Goal: Information Seeking & Learning: Compare options

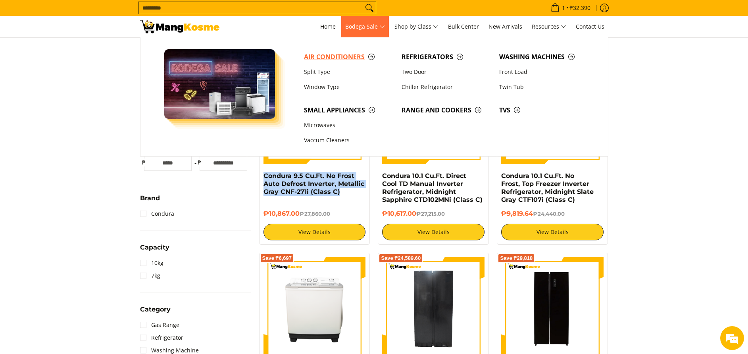
click at [349, 57] on span "Air Conditioners" at bounding box center [349, 57] width 90 height 10
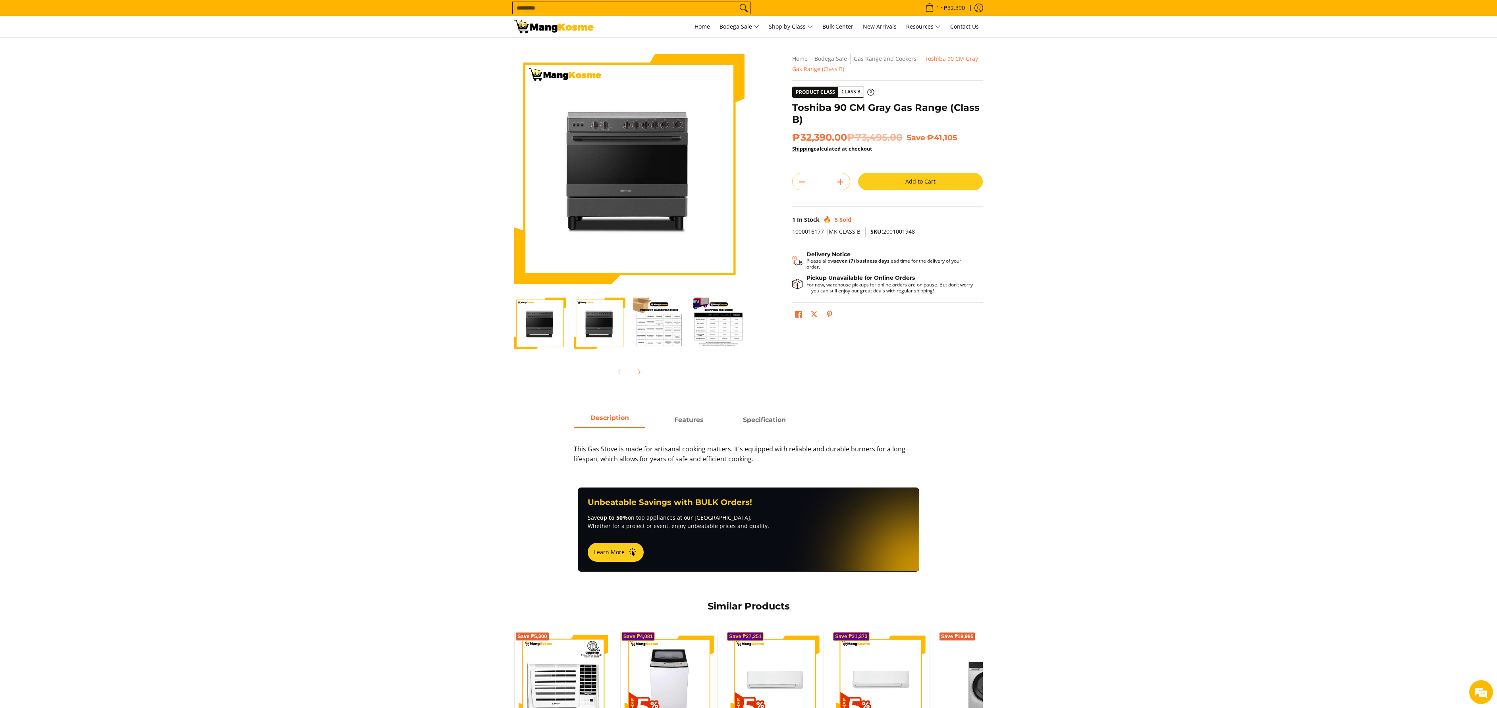
click at [542, 28] on img at bounding box center [553, 26] width 79 height 13
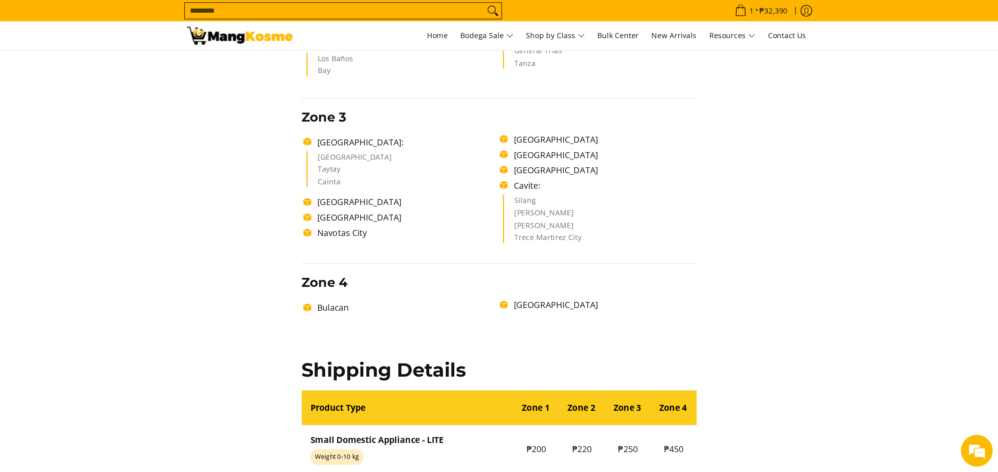
scroll to position [556, 0]
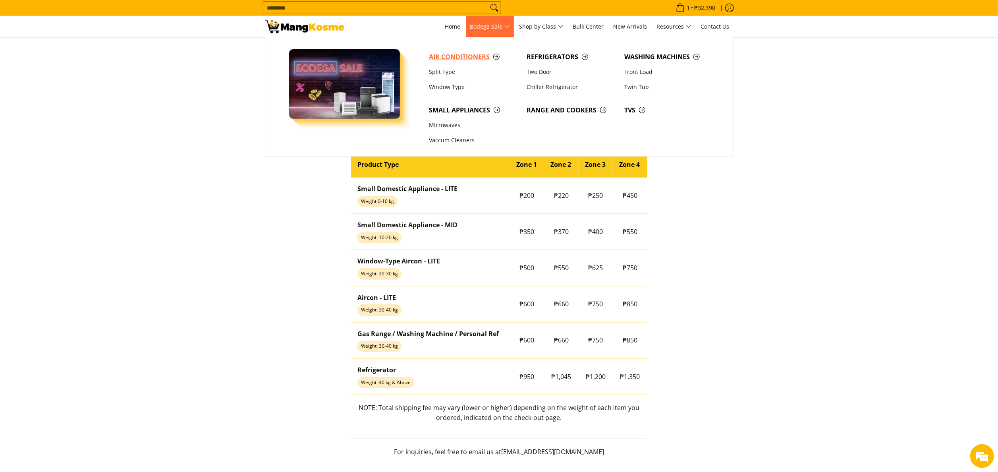
click at [478, 61] on span "Air Conditioners" at bounding box center [474, 57] width 90 height 10
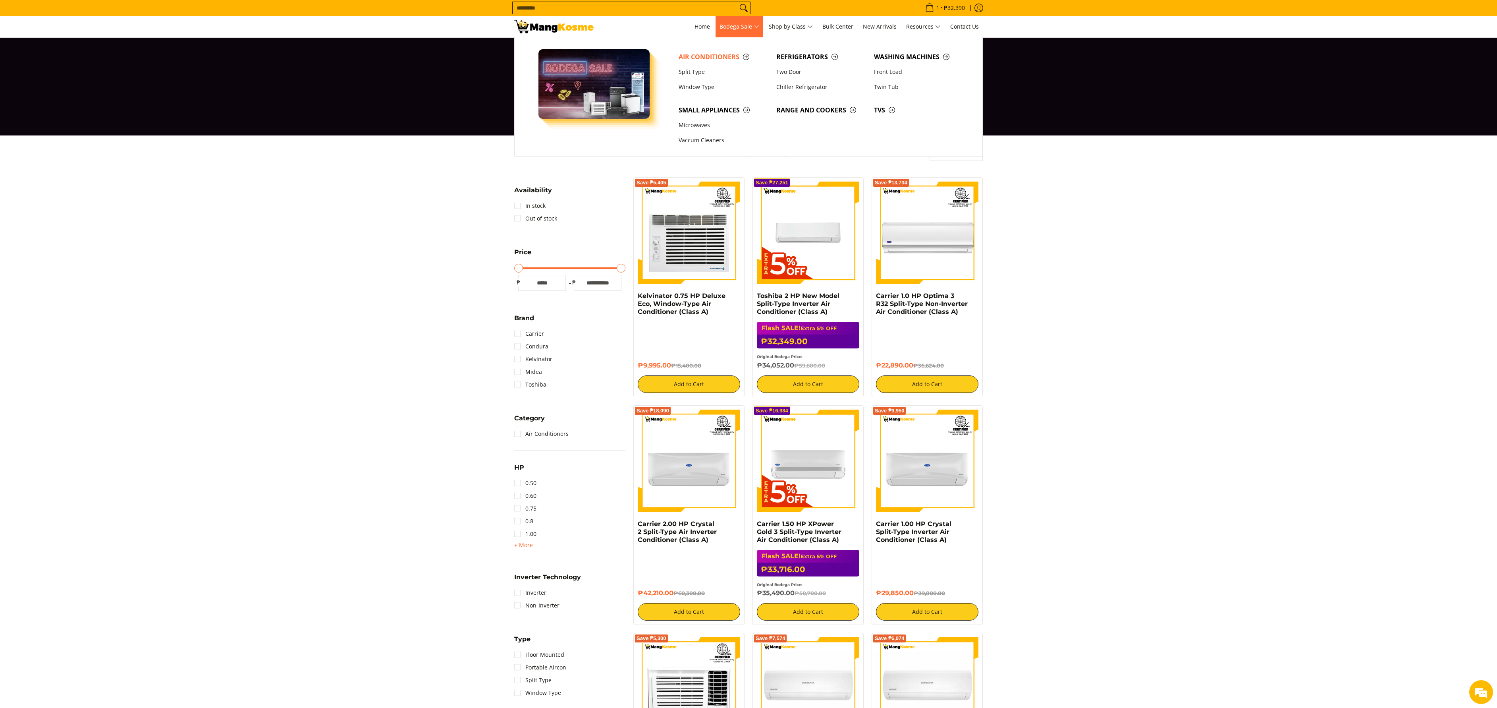
click at [748, 49] on span "Air Conditioners Split Type Window Type Refrigerators Two Door Washing Machines" at bounding box center [823, 96] width 296 height 119
click at [748, 51] on link "Refrigerators" at bounding box center [821, 56] width 98 height 15
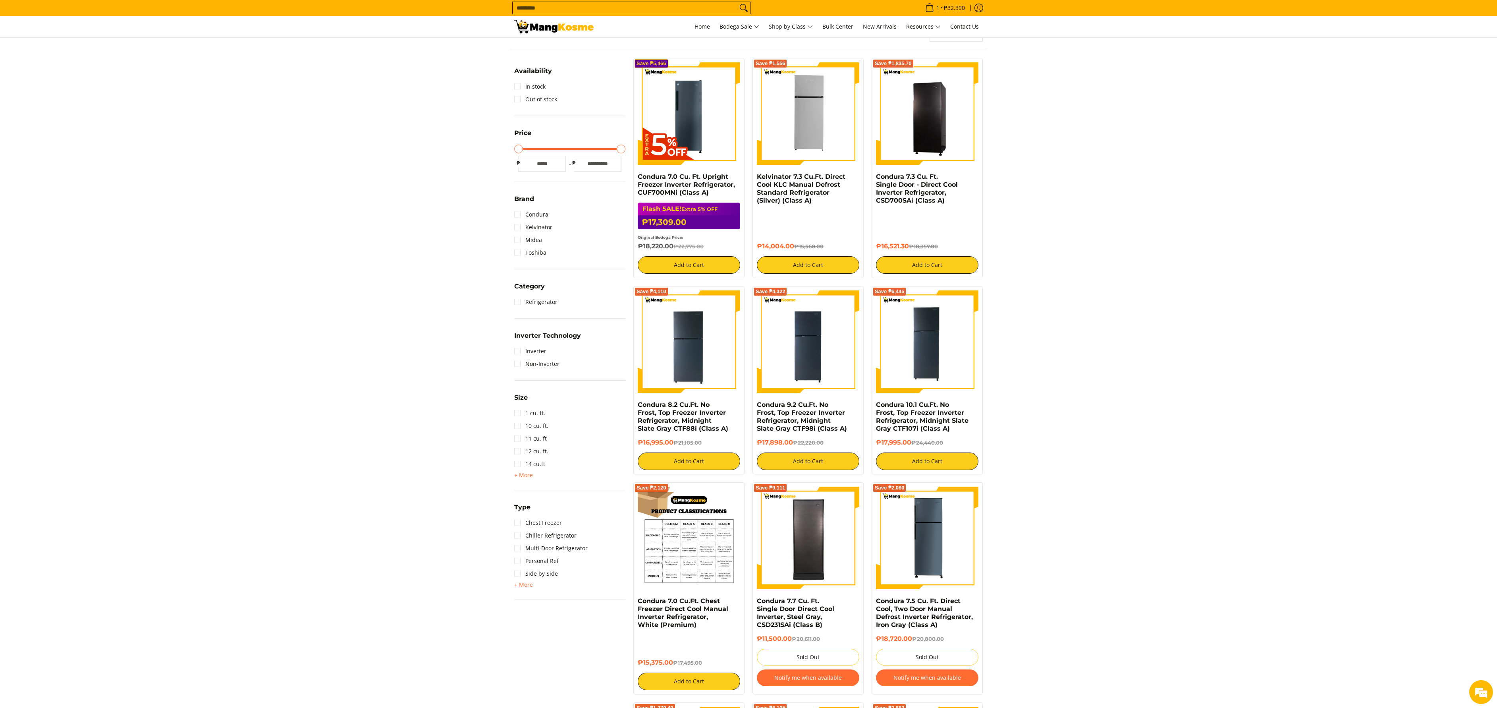
click at [692, 543] on img at bounding box center [689, 537] width 102 height 102
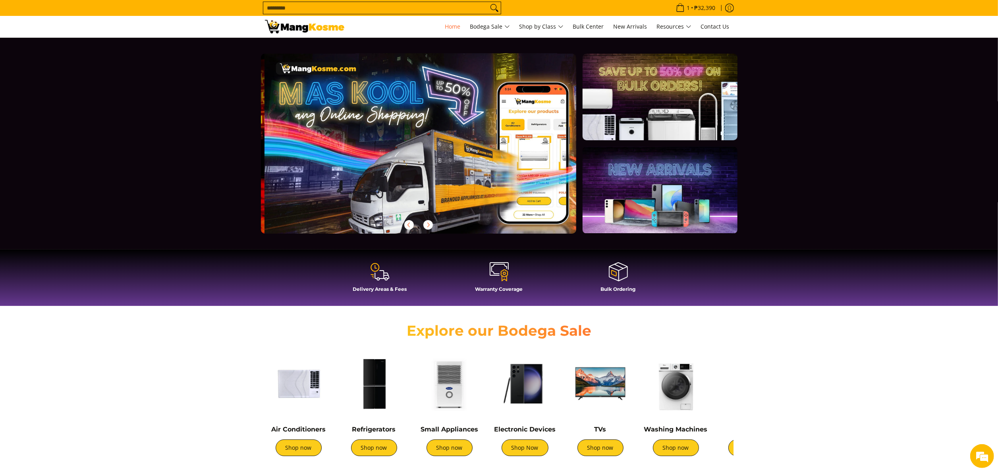
scroll to position [0, 315]
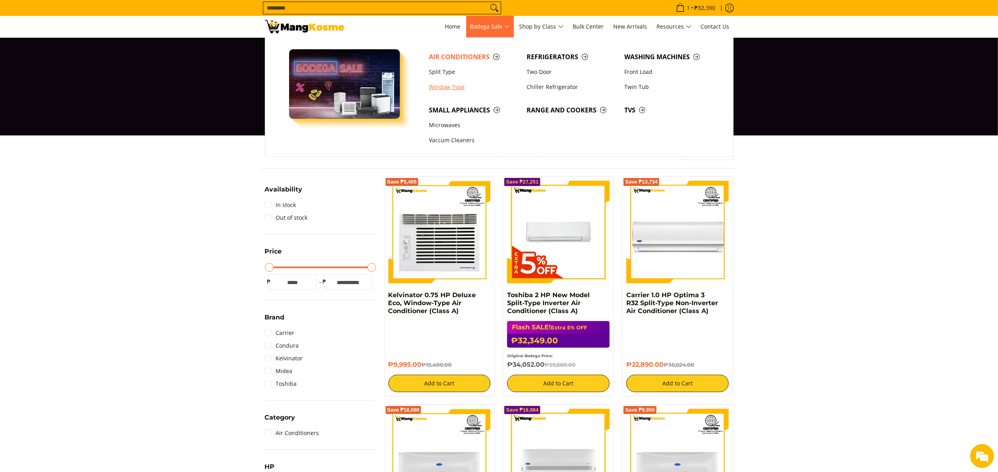
click at [445, 92] on link "Window Type" at bounding box center [474, 86] width 98 height 15
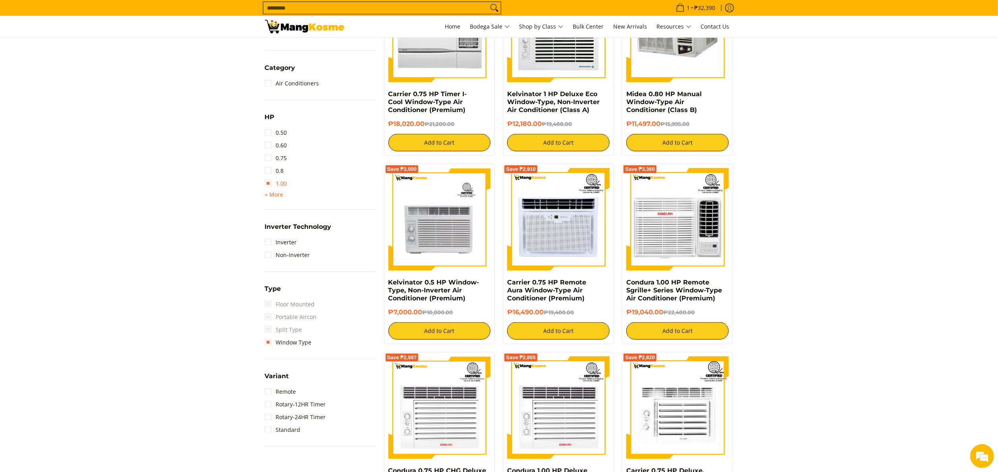
click at [283, 180] on link "1.00" at bounding box center [276, 183] width 22 height 13
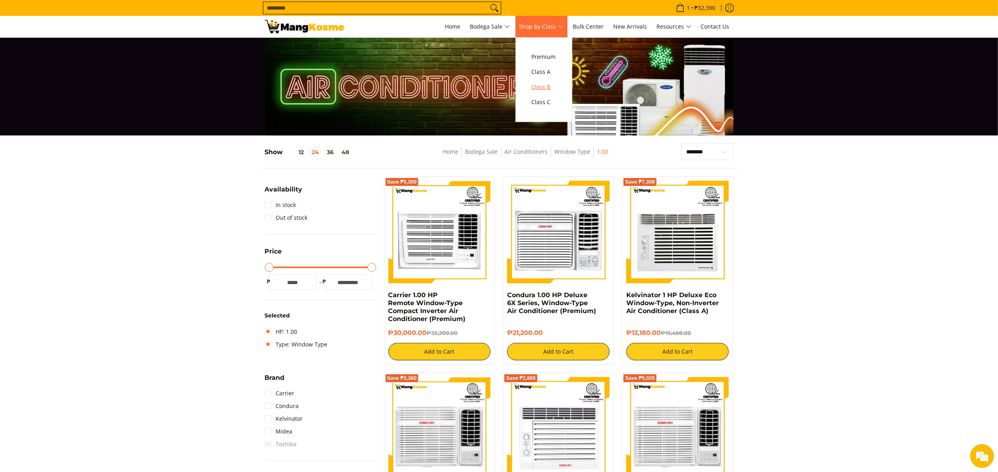
click at [553, 83] on span "Class B" at bounding box center [544, 87] width 24 height 10
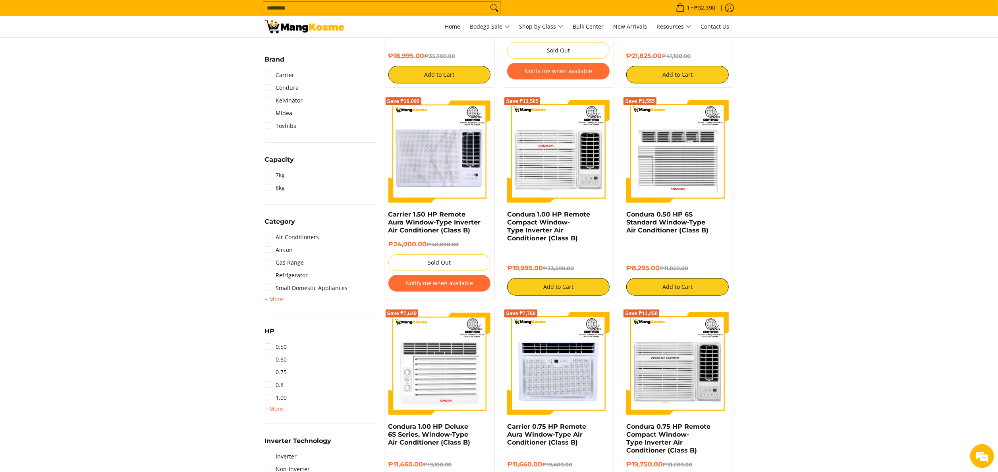
scroll to position [318, 0]
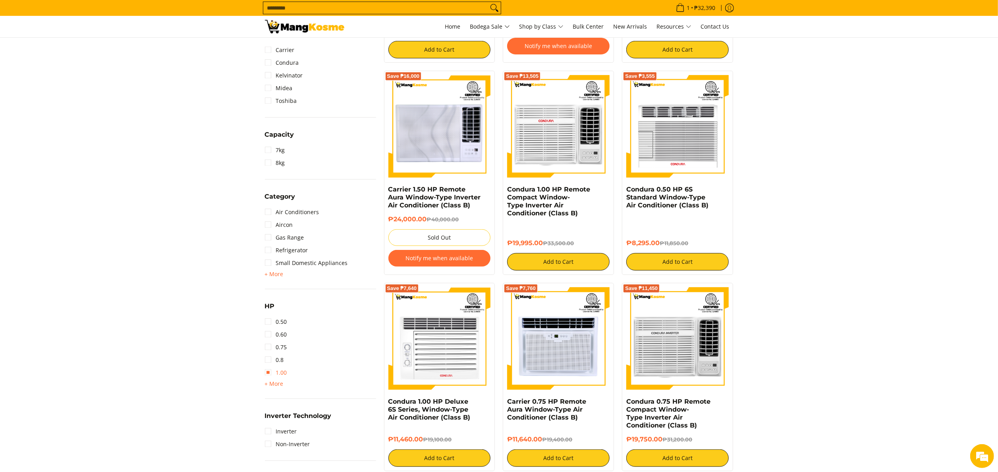
click at [284, 370] on link "1.00" at bounding box center [276, 372] width 22 height 13
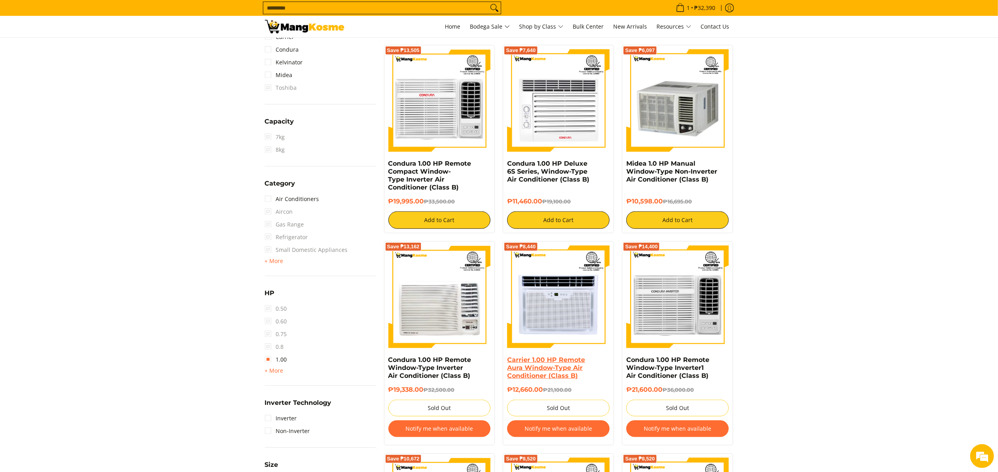
click at [564, 376] on link "Carrier 1.00 HP Remote Aura Window-Type Air Conditioner (Class B)" at bounding box center [546, 367] width 78 height 23
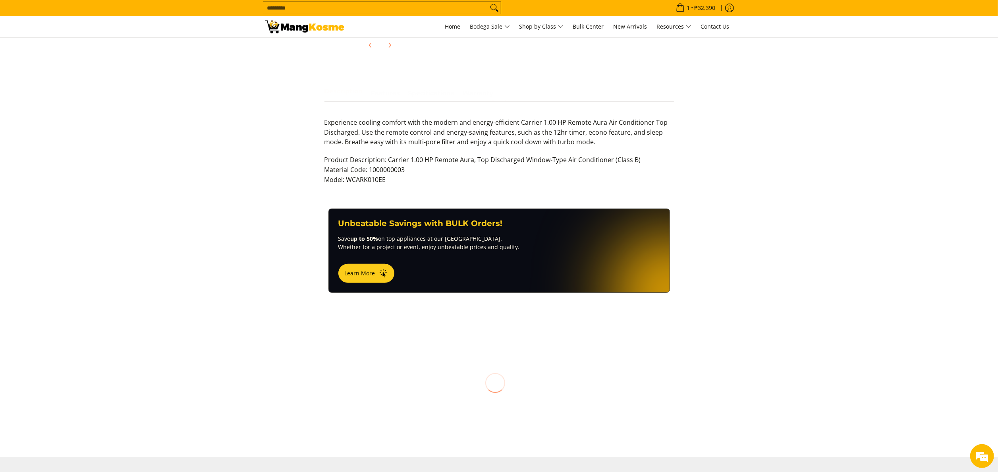
scroll to position [159, 0]
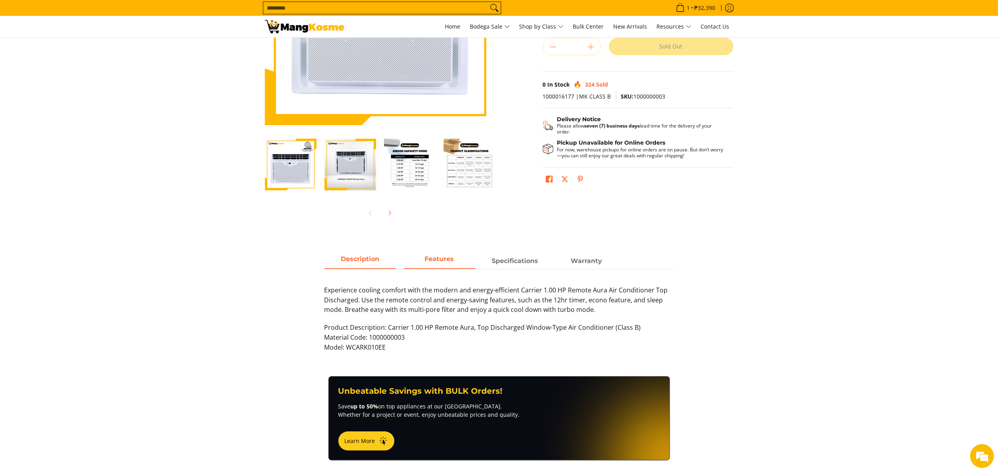
click at [430, 266] on span "Features" at bounding box center [439, 261] width 71 height 14
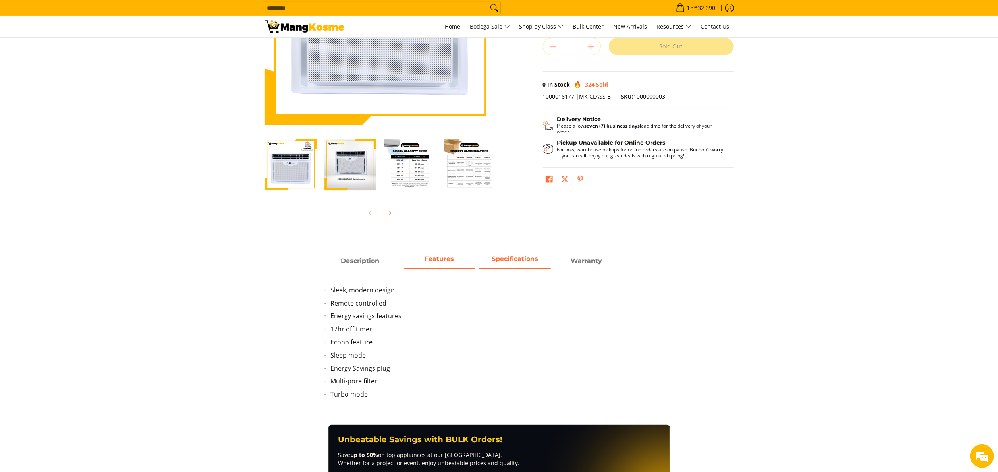
click at [537, 257] on span "Specifications" at bounding box center [514, 261] width 71 height 14
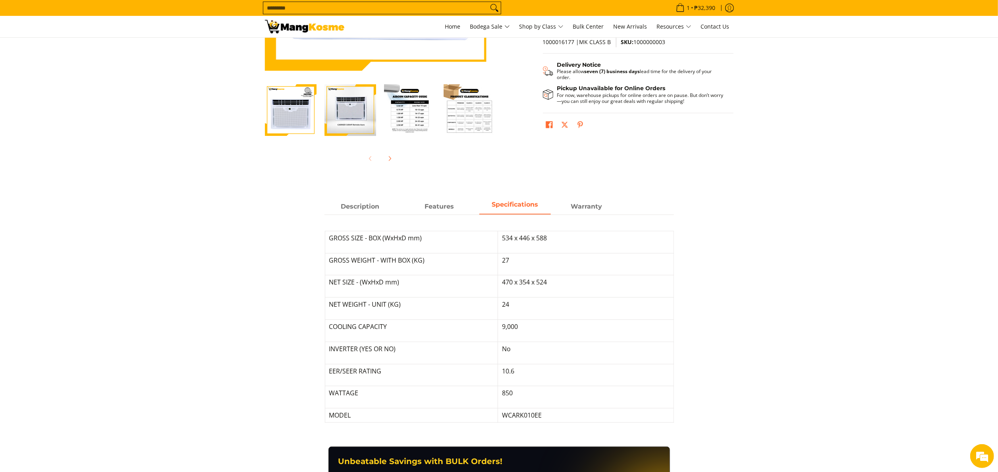
scroll to position [238, 0]
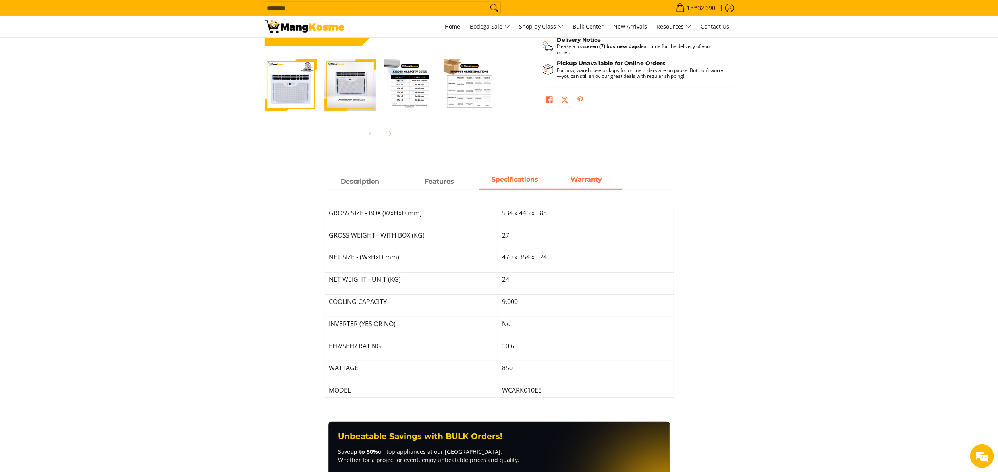
click at [570, 187] on span "Warranty" at bounding box center [586, 181] width 71 height 14
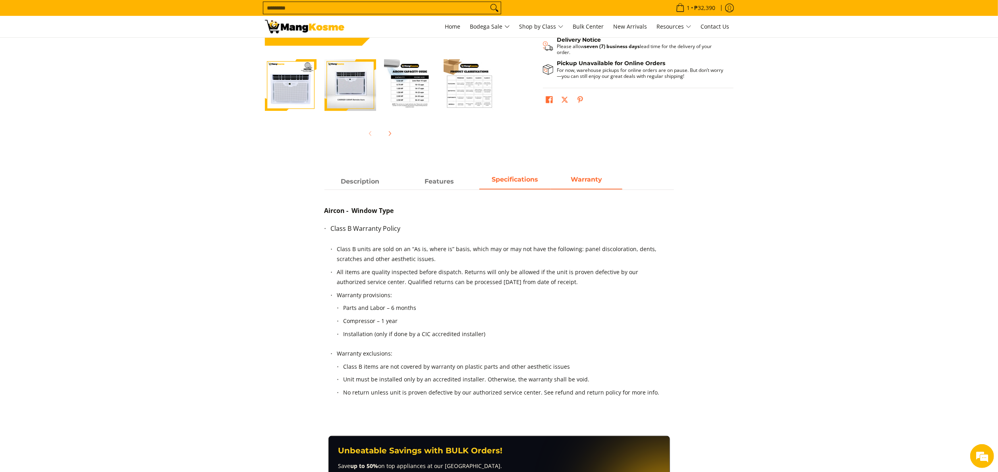
scroll to position [0, 0]
click at [511, 186] on span "Specifications" at bounding box center [514, 181] width 71 height 14
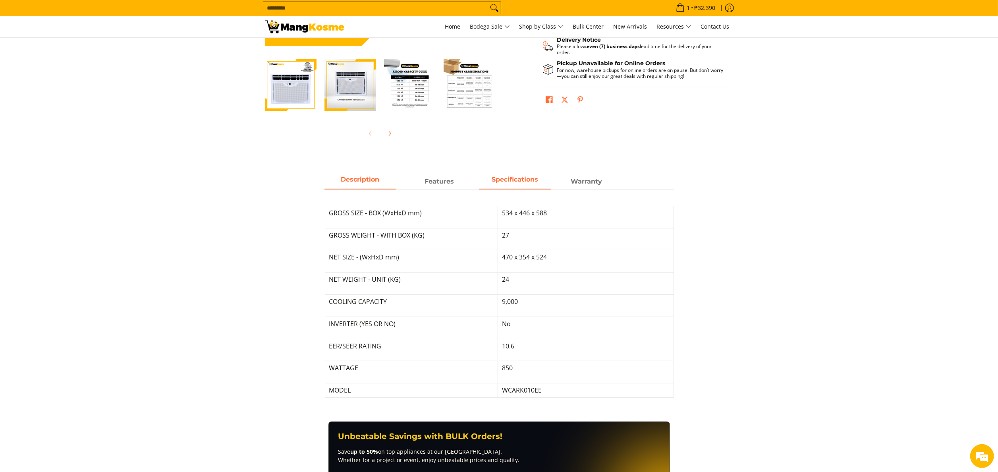
click at [368, 186] on span "Description" at bounding box center [359, 181] width 71 height 14
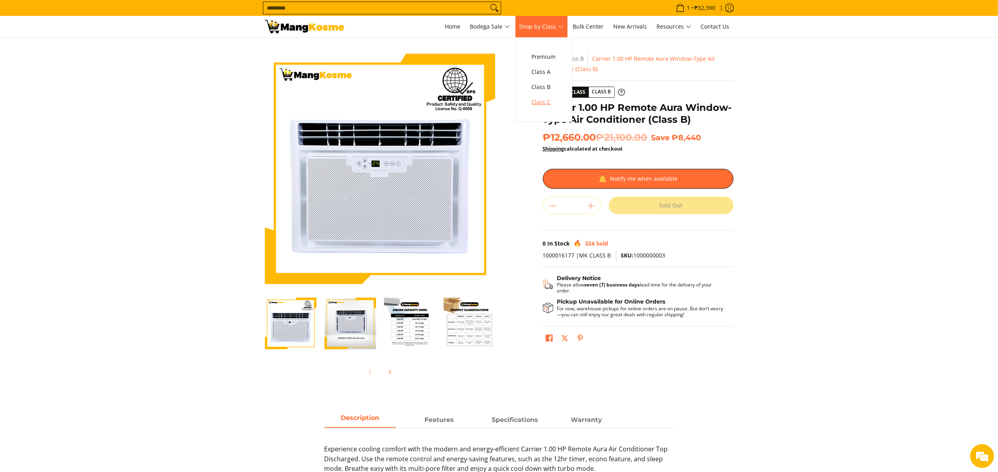
click at [551, 100] on span "Class C" at bounding box center [544, 102] width 24 height 10
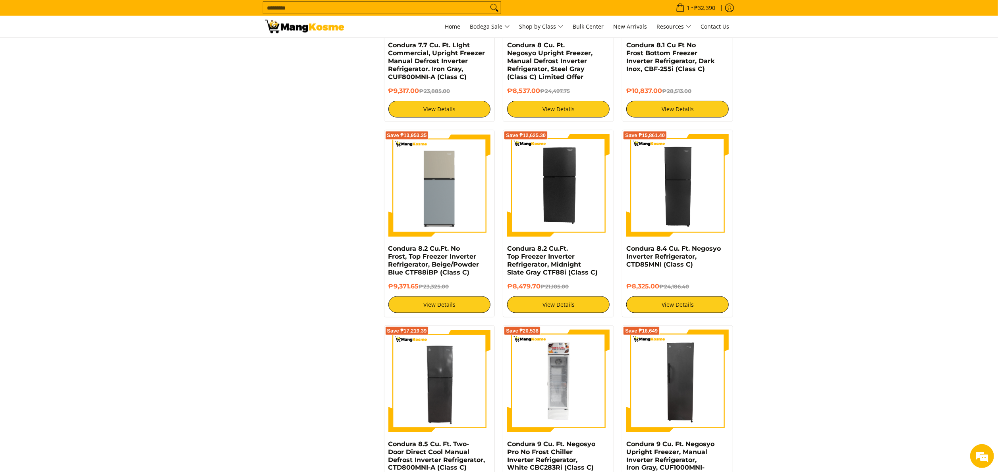
scroll to position [1032, 0]
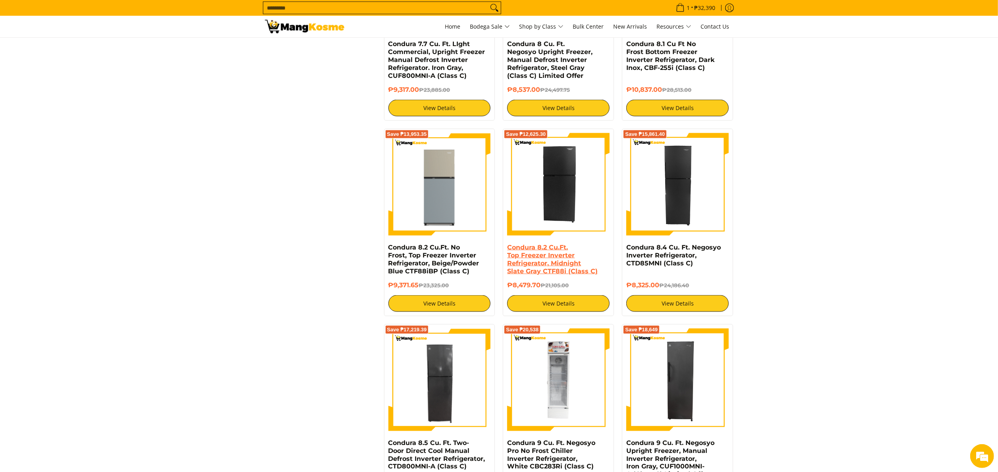
click at [541, 266] on link "Condura 8.2 Cu.Ft. Top Freezer Inverter Refrigerator, Midnight Slate Gray CTF88…" at bounding box center [552, 258] width 91 height 31
